Goal: Transaction & Acquisition: Purchase product/service

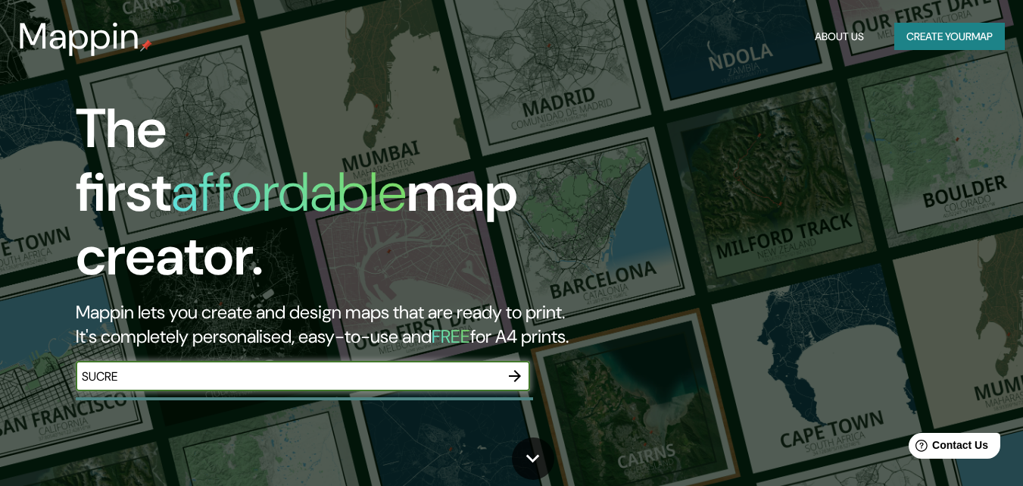
type input "SUCRE"
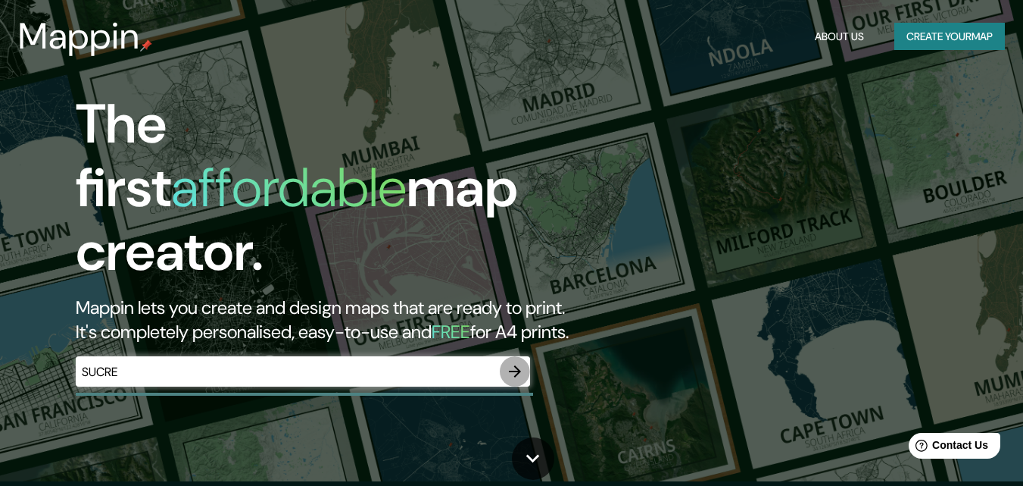
click at [515, 362] on icon "button" at bounding box center [515, 371] width 18 height 18
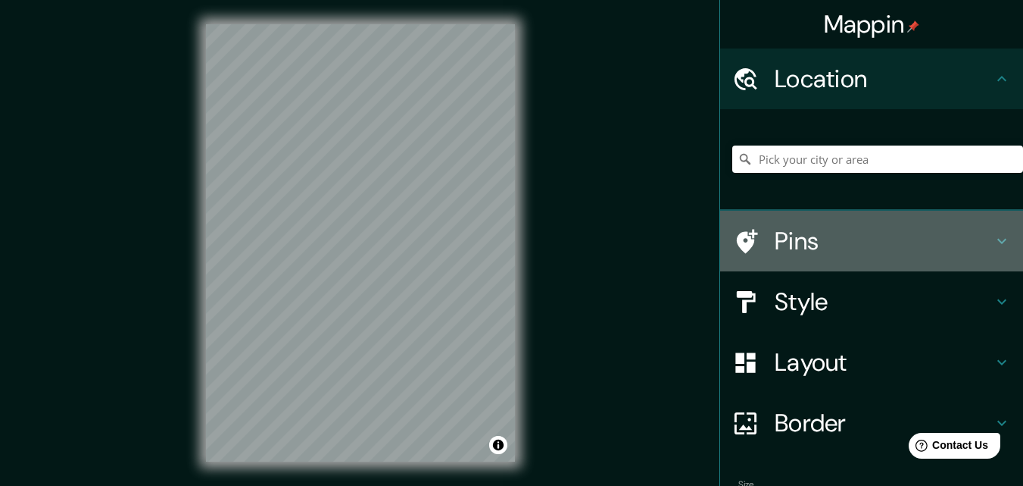
click at [733, 240] on icon at bounding box center [746, 241] width 27 height 27
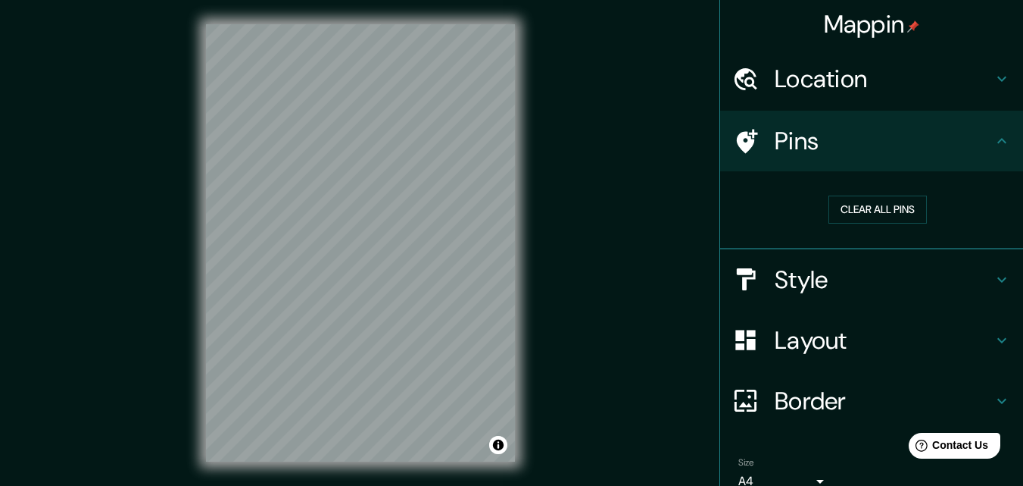
click at [698, 230] on div "Mappin Location Pins Clear all pins Style Layout Border Choose a border. Hint :…" at bounding box center [511, 255] width 1023 height 510
click at [778, 272] on h4 "Style" at bounding box center [884, 279] width 218 height 30
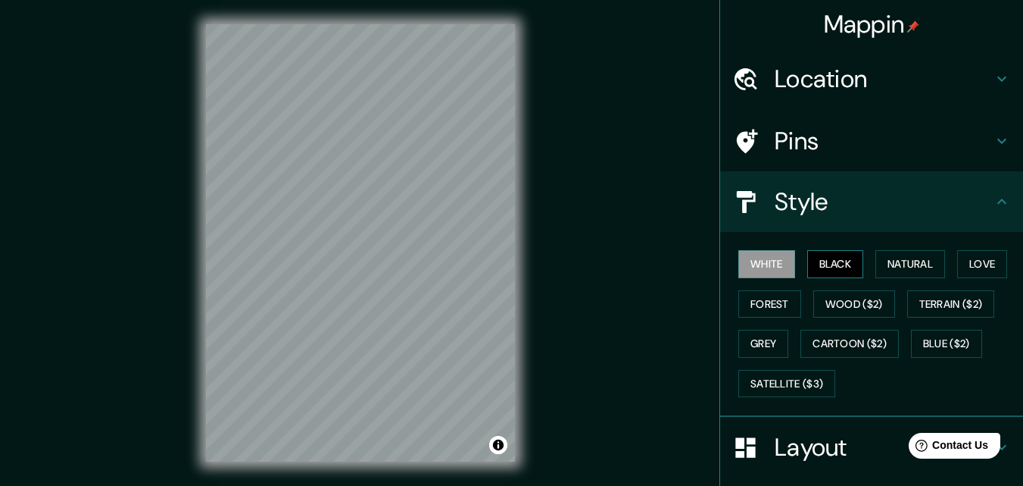
click at [816, 264] on button "Black" at bounding box center [836, 264] width 57 height 28
click at [892, 264] on button "Natural" at bounding box center [911, 264] width 70 height 28
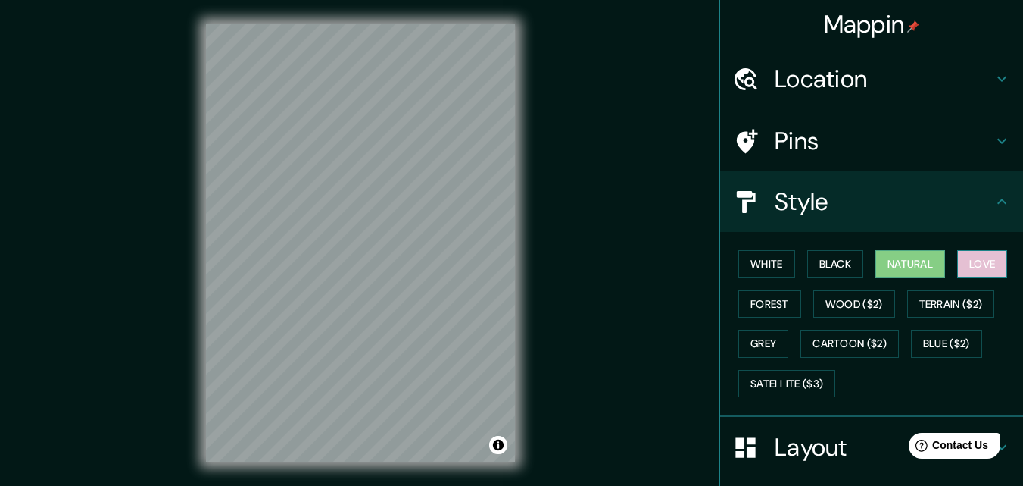
click at [973, 272] on button "Love" at bounding box center [983, 264] width 50 height 28
click at [740, 317] on div "White Black Natural Love Forest Wood ($2) Terrain ($2) Grey Cartoon ($2) Blue (…" at bounding box center [878, 323] width 291 height 159
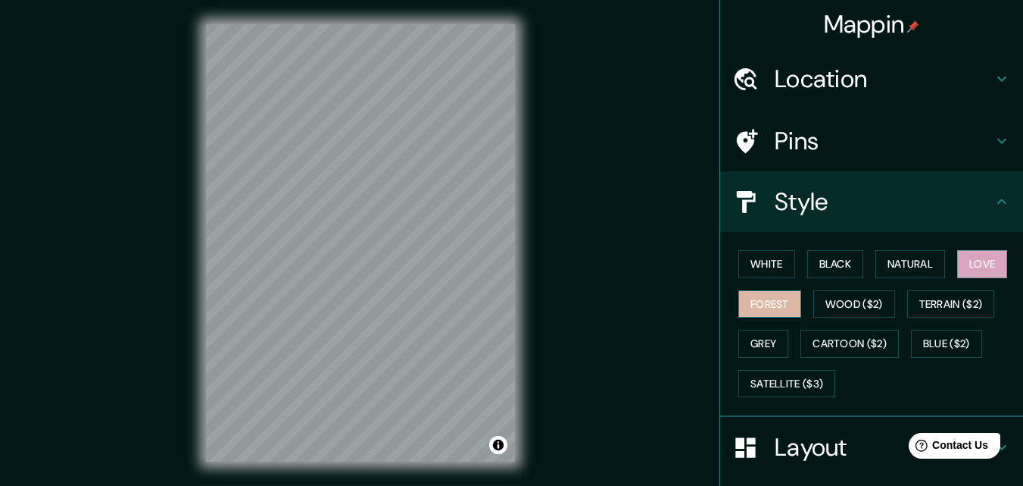
click at [750, 306] on button "Forest" at bounding box center [770, 304] width 63 height 28
